Goal: Information Seeking & Learning: Learn about a topic

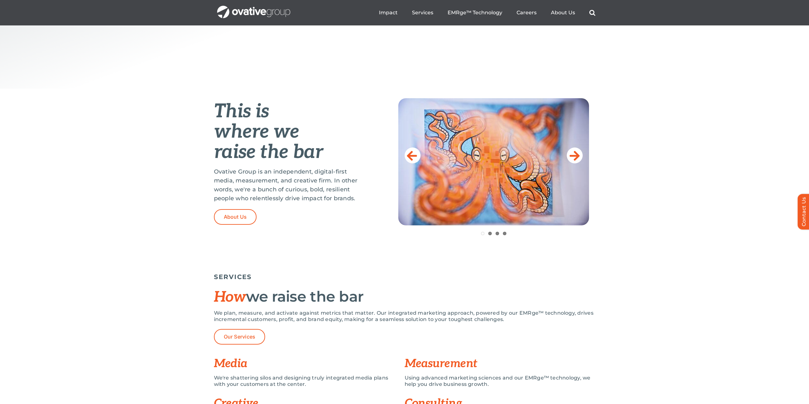
scroll to position [286, 0]
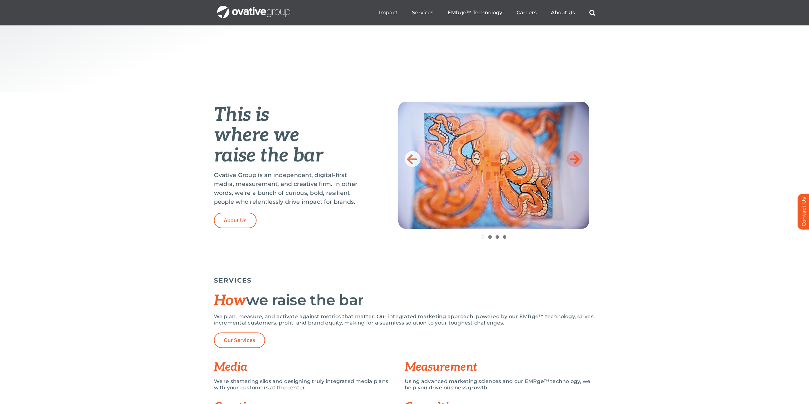
click at [575, 157] on icon at bounding box center [574, 159] width 10 height 13
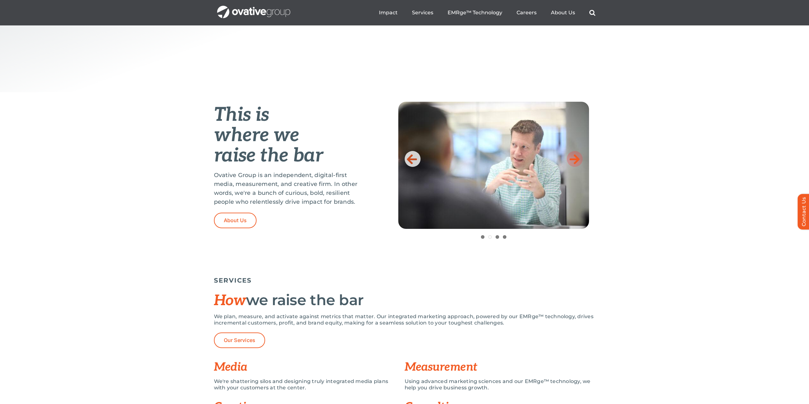
click at [575, 157] on icon at bounding box center [574, 159] width 10 height 13
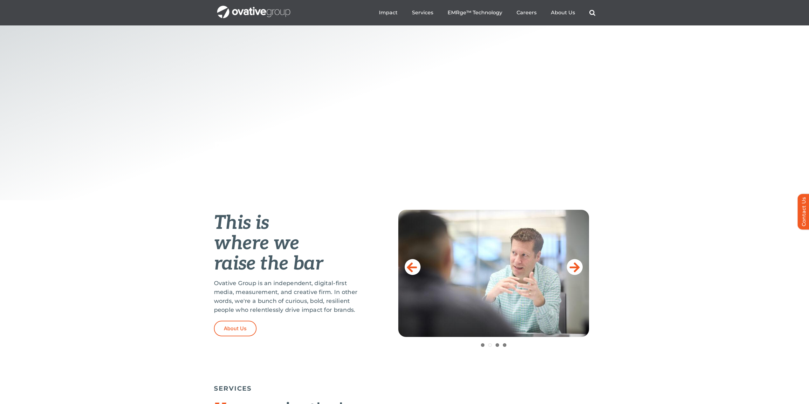
scroll to position [0, 0]
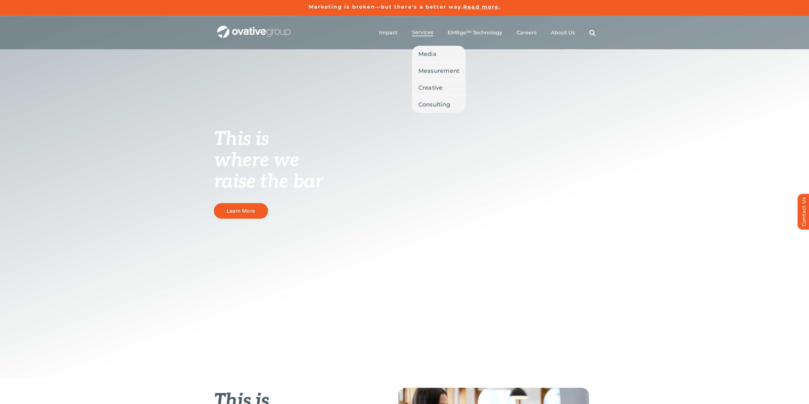
click at [422, 32] on span "Services" at bounding box center [422, 32] width 21 height 6
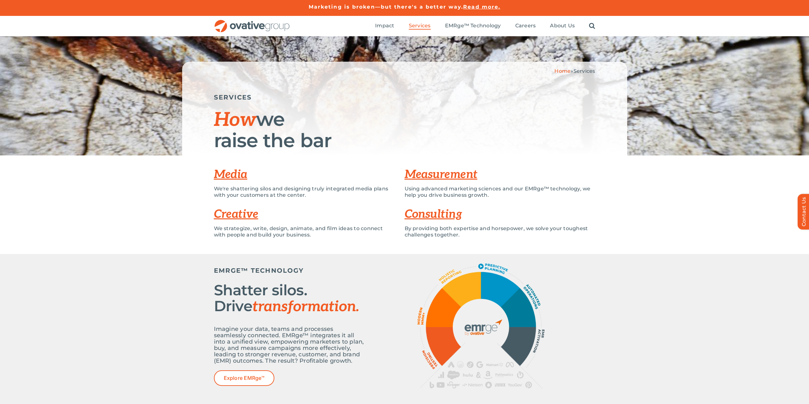
click at [233, 217] on link "Creative" at bounding box center [236, 214] width 44 height 14
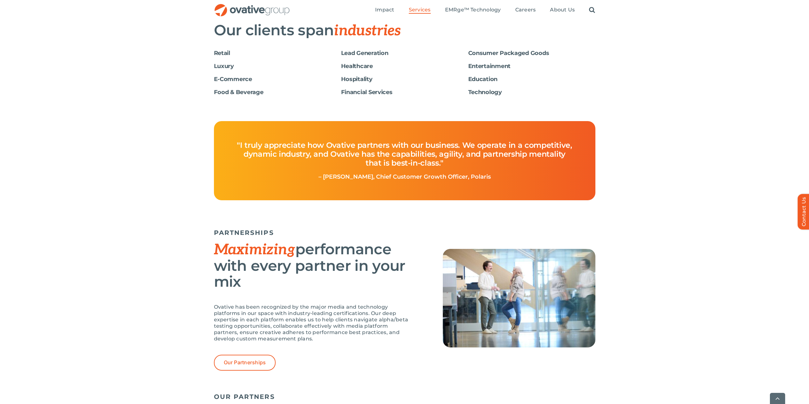
scroll to position [1249, 0]
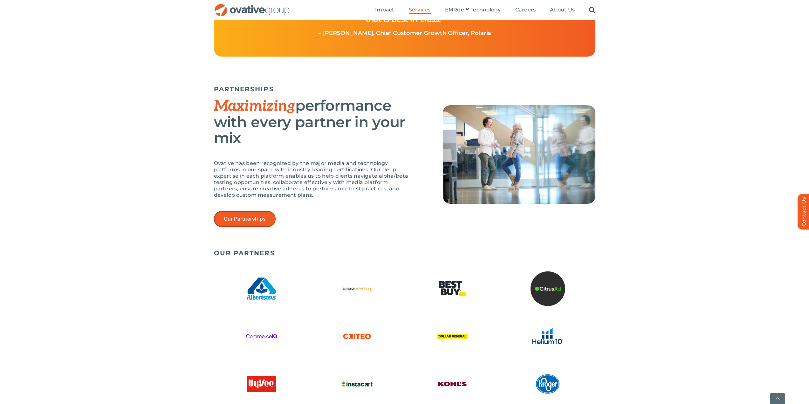
click at [244, 223] on link "Our Partnerships" at bounding box center [245, 219] width 62 height 16
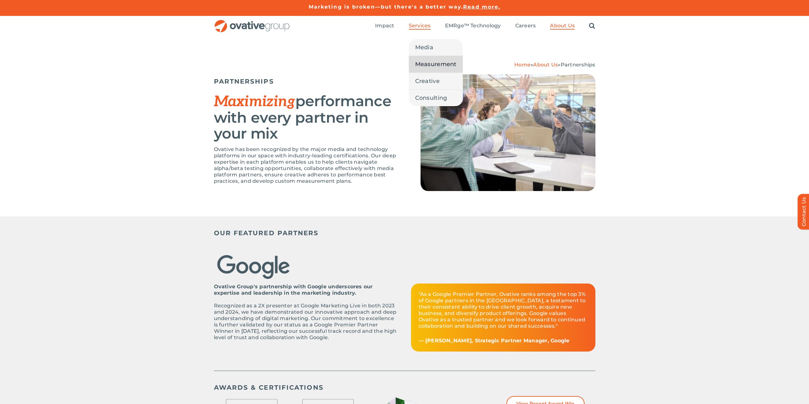
click at [426, 63] on span "Measurement" at bounding box center [435, 64] width 41 height 9
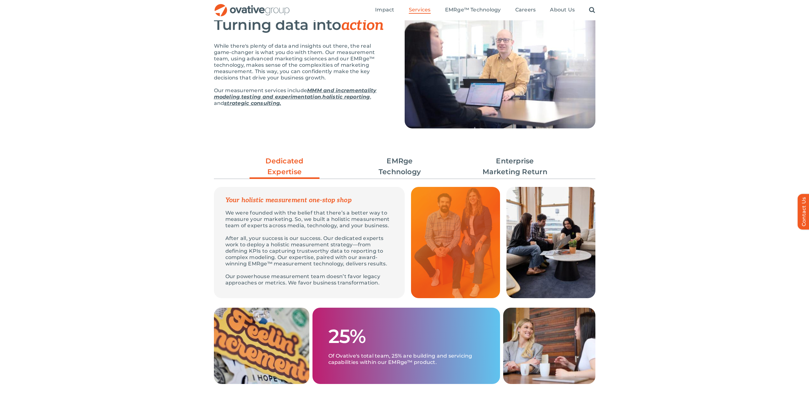
scroll to position [95, 0]
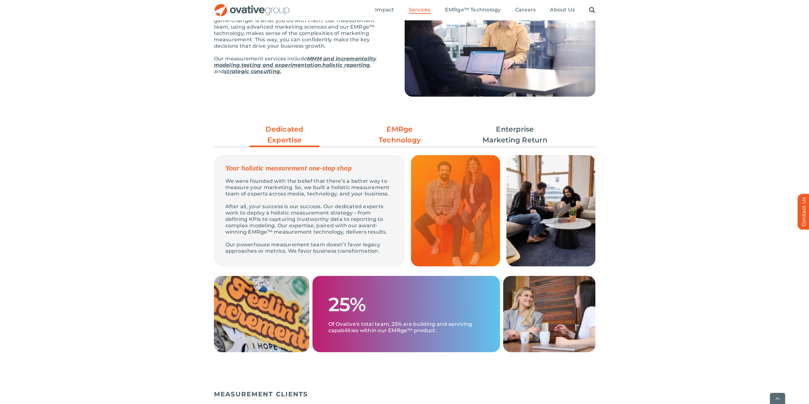
click at [397, 132] on link "EMRge Technology" at bounding box center [400, 135] width 70 height 22
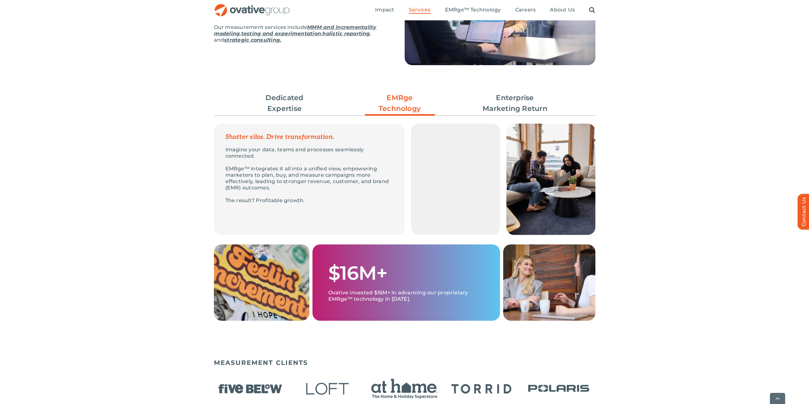
scroll to position [159, 0]
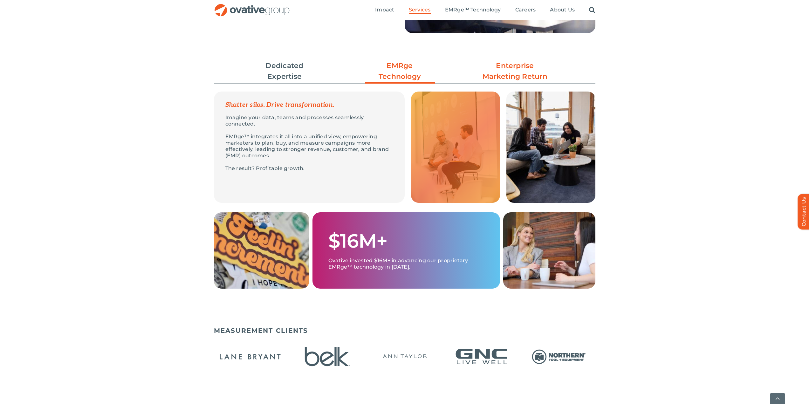
click at [520, 68] on link "Enterprise Marketing Return" at bounding box center [515, 71] width 70 height 22
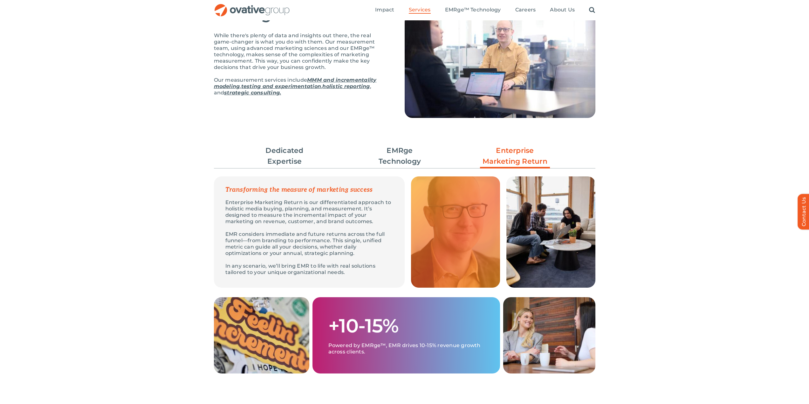
scroll to position [32, 0]
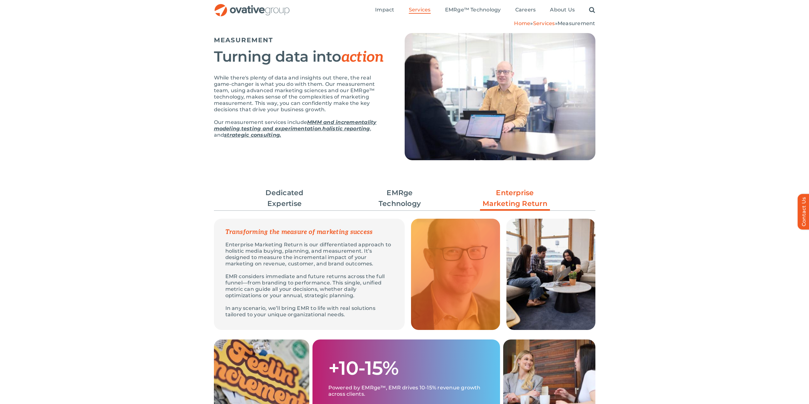
drag, startPoint x: 246, startPoint y: 8, endPoint x: 252, endPoint y: 9, distance: 6.6
click at [246, 8] on img "OG_Full_horizontal_RGB" at bounding box center [252, 10] width 76 height 13
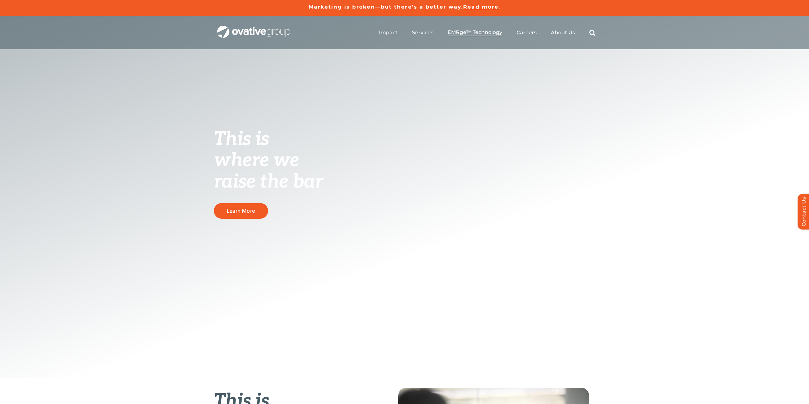
click at [467, 33] on span "EMRge™ Technology" at bounding box center [474, 32] width 55 height 6
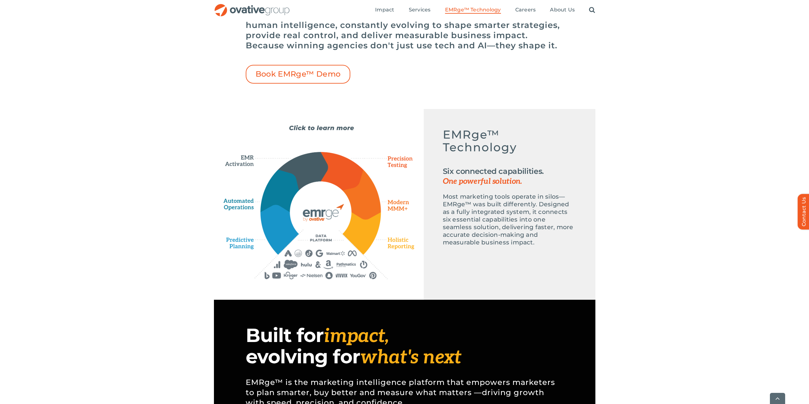
scroll to position [222, 0]
